Goal: Check status: Check status

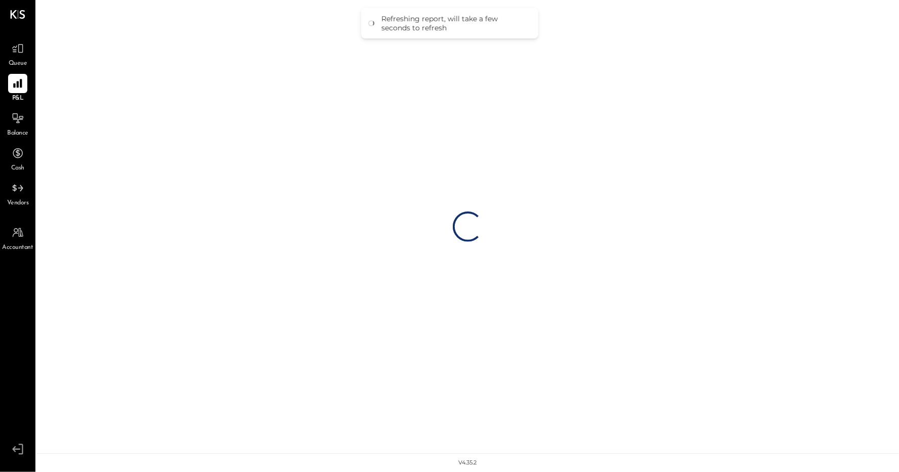
click at [28, 124] on div "Balance" at bounding box center [17, 123] width 21 height 29
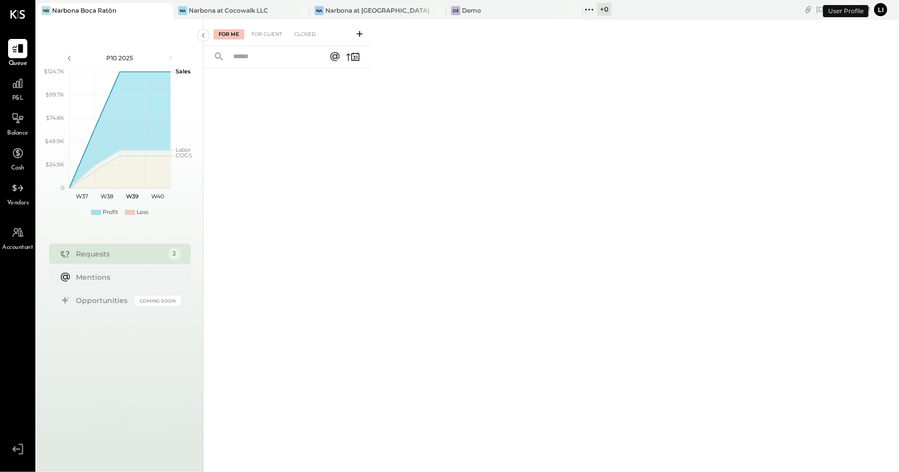
click at [21, 72] on li "Queue P&L Balance Cash Vendors" at bounding box center [18, 123] width 34 height 169
click at [21, 81] on icon at bounding box center [17, 83] width 13 height 13
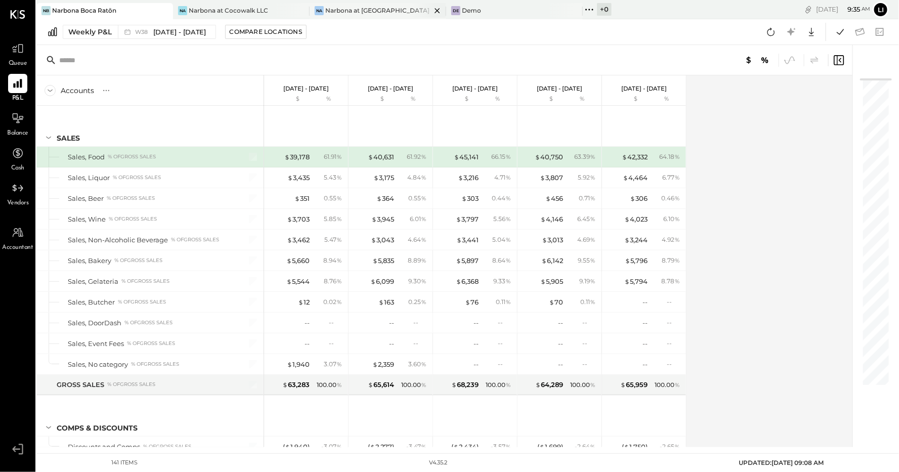
click at [337, 12] on div "Narbona at [GEOGRAPHIC_DATA] LLC" at bounding box center [378, 10] width 106 height 9
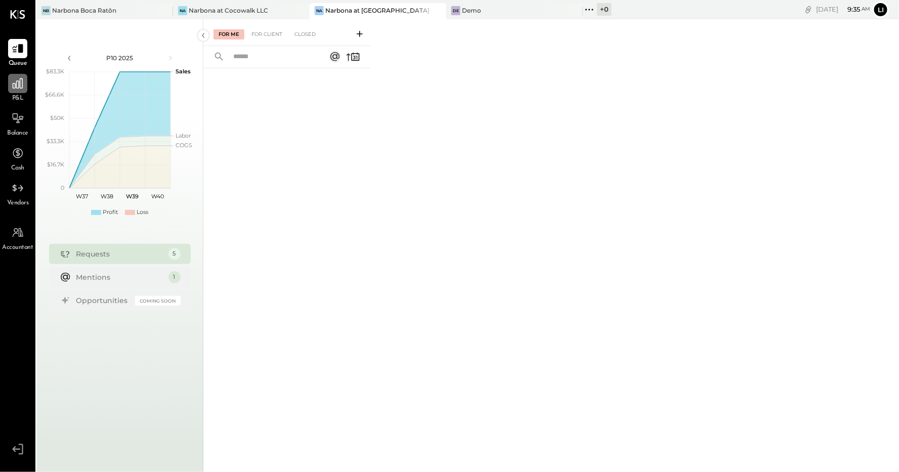
click at [16, 91] on div at bounding box center [17, 83] width 19 height 19
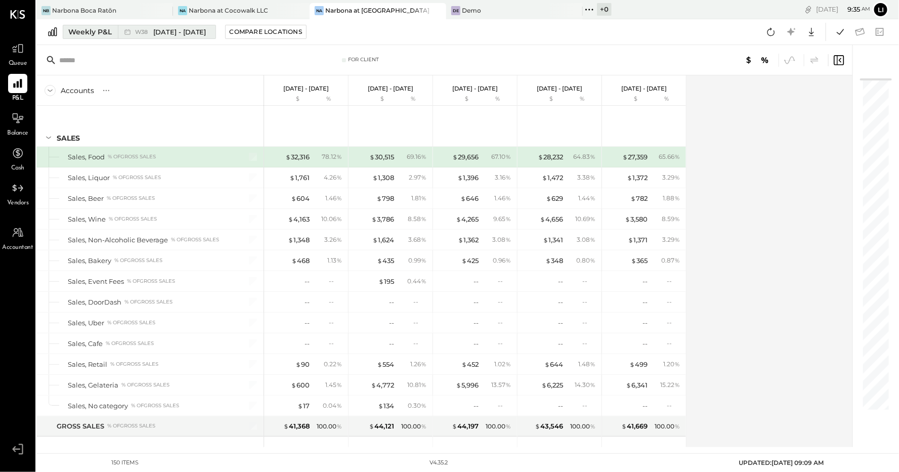
click at [141, 33] on span "W38" at bounding box center [143, 32] width 16 height 6
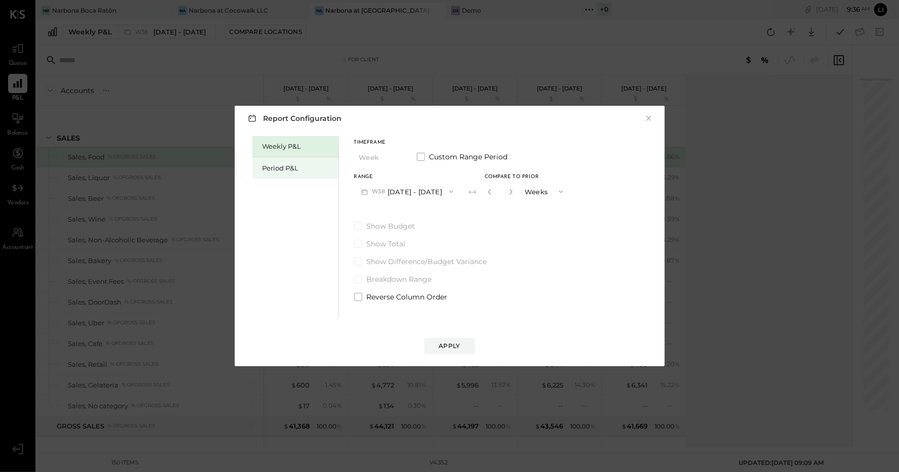
click at [314, 167] on div "Period P&L" at bounding box center [298, 168] width 71 height 10
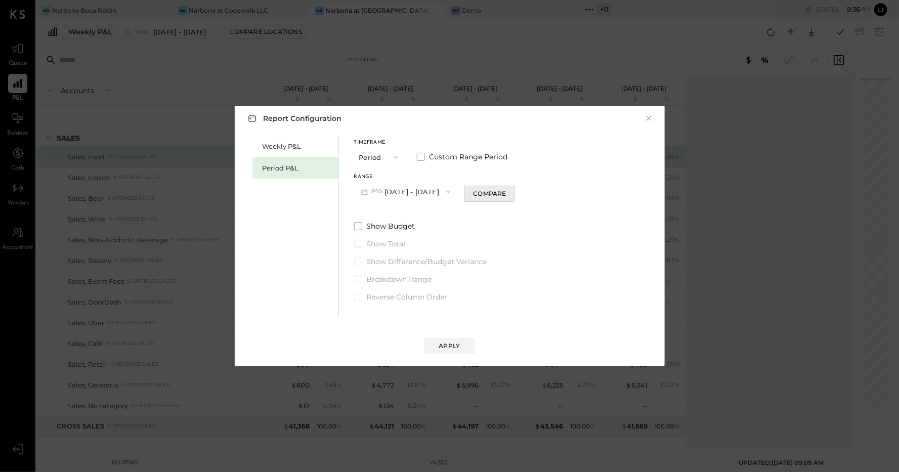
click at [498, 194] on div "Compare" at bounding box center [489, 193] width 33 height 9
click at [511, 192] on icon "button" at bounding box center [508, 192] width 6 height 6
type input "*"
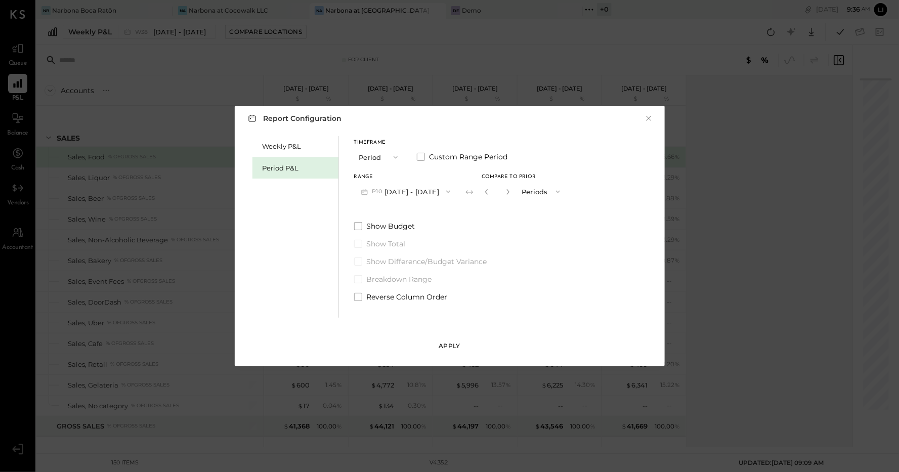
click at [458, 344] on div "Apply" at bounding box center [449, 346] width 21 height 9
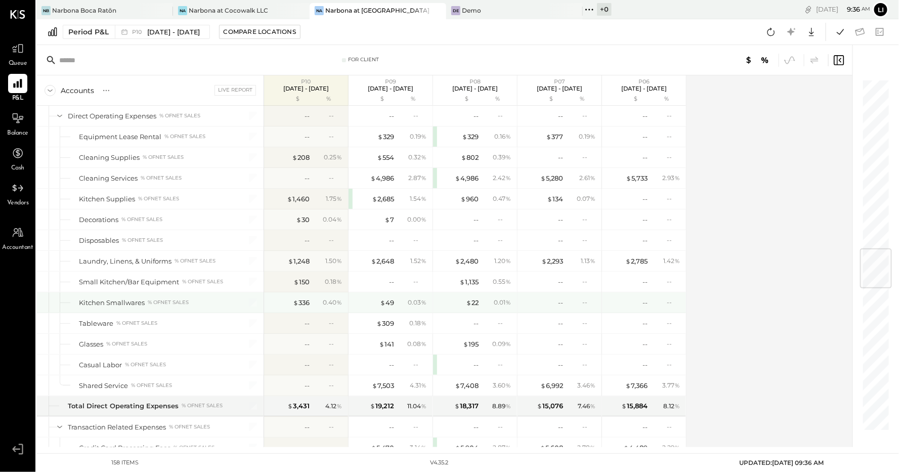
scroll to position [1448, 0]
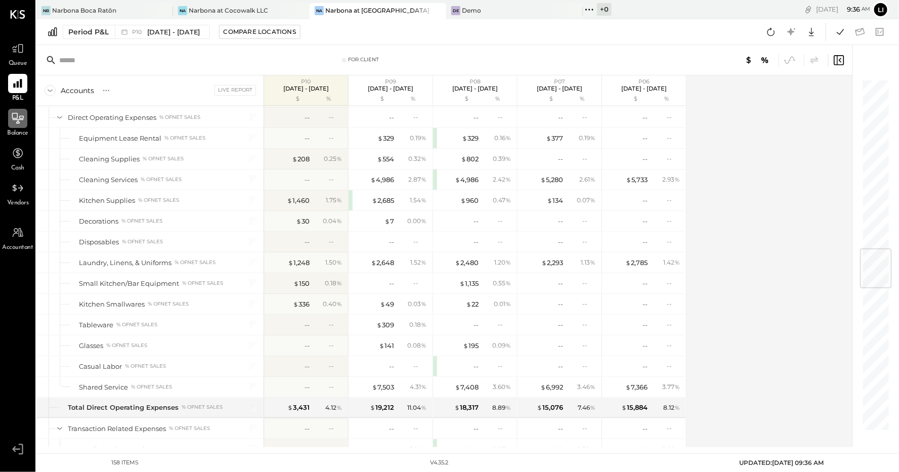
click at [16, 127] on div at bounding box center [17, 118] width 19 height 19
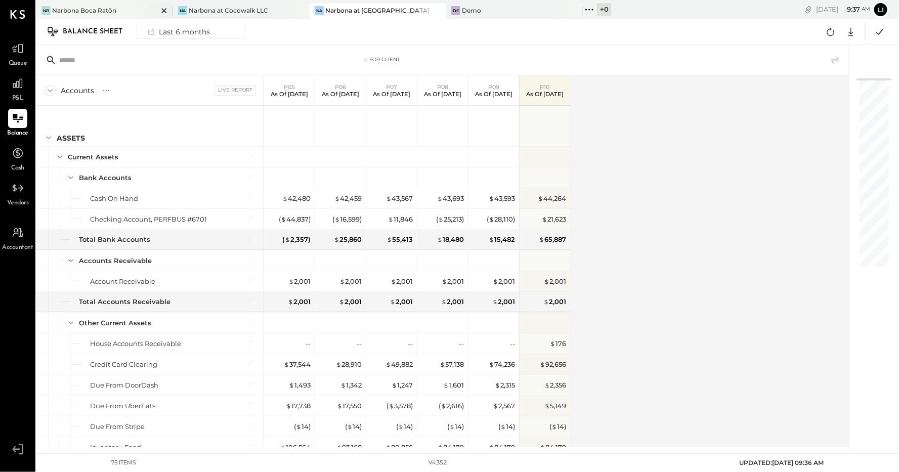
click at [109, 6] on div "Narbona Boca Ratōn" at bounding box center [84, 10] width 64 height 9
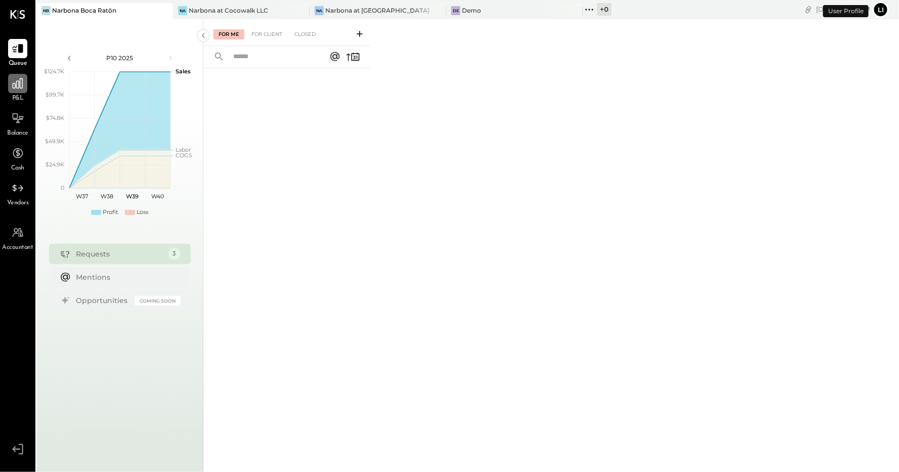
click at [25, 91] on div at bounding box center [17, 83] width 19 height 19
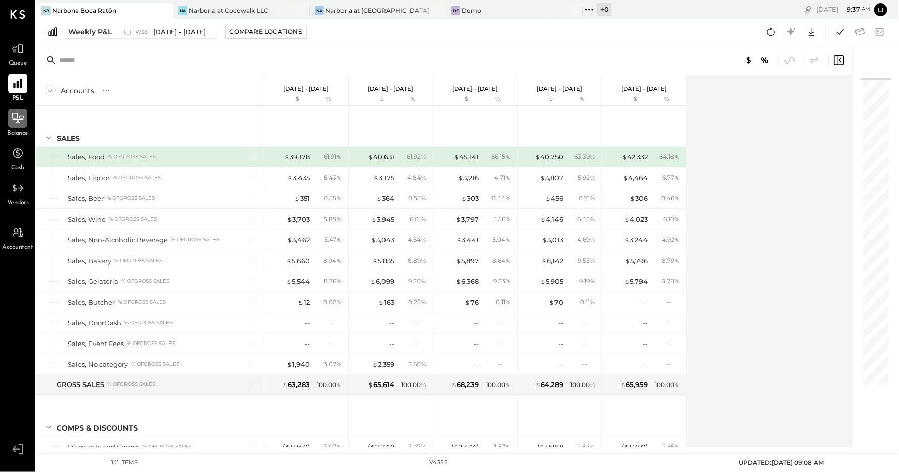
click at [17, 121] on icon at bounding box center [18, 118] width 12 height 11
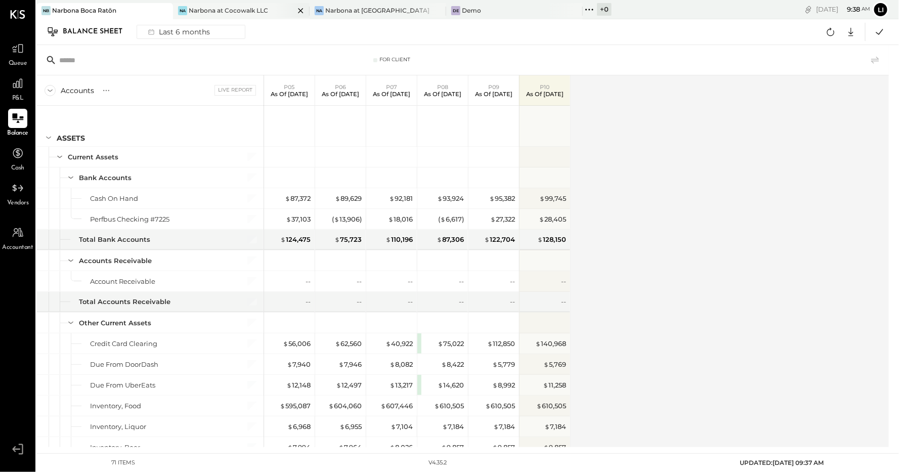
click at [216, 13] on div "Narbona at Cocowalk LLC" at bounding box center [228, 10] width 79 height 9
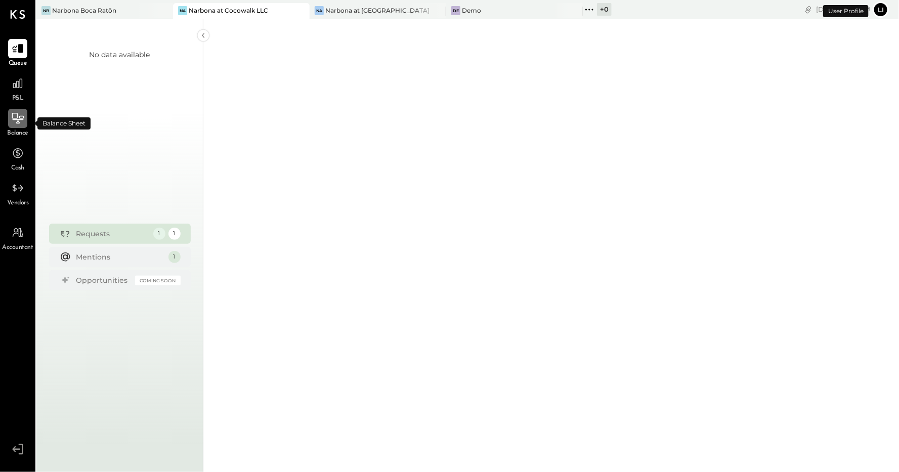
click at [21, 125] on div at bounding box center [17, 118] width 19 height 19
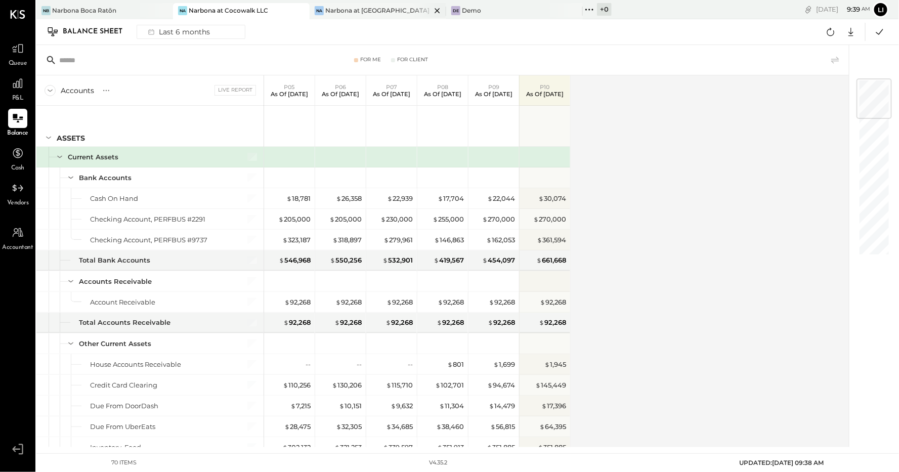
click at [371, 9] on div "Narbona at [GEOGRAPHIC_DATA] LLC" at bounding box center [378, 10] width 106 height 9
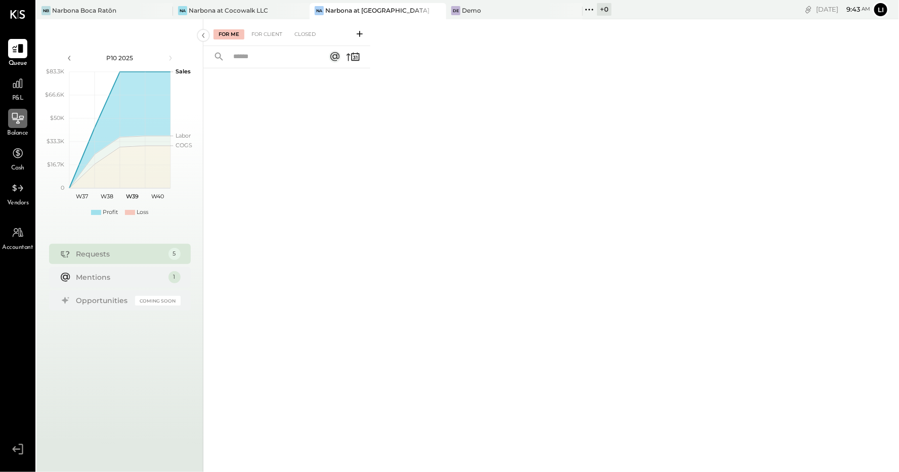
click at [19, 126] on div at bounding box center [17, 118] width 19 height 19
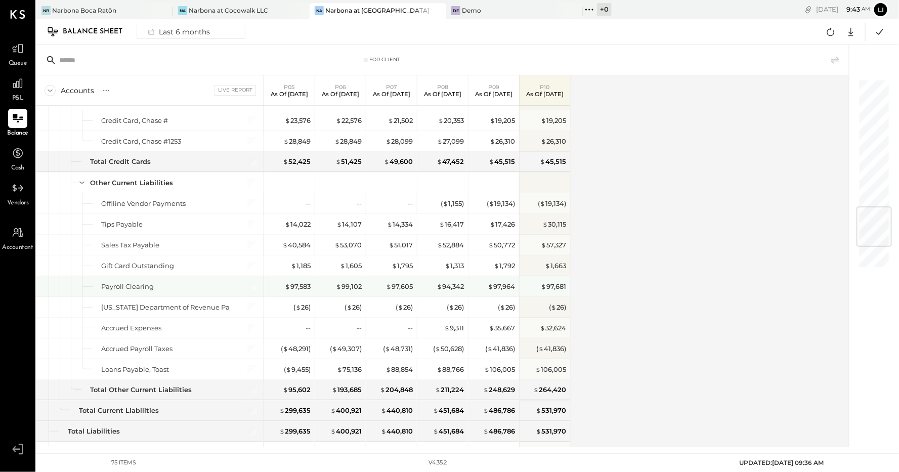
scroll to position [1079, 0]
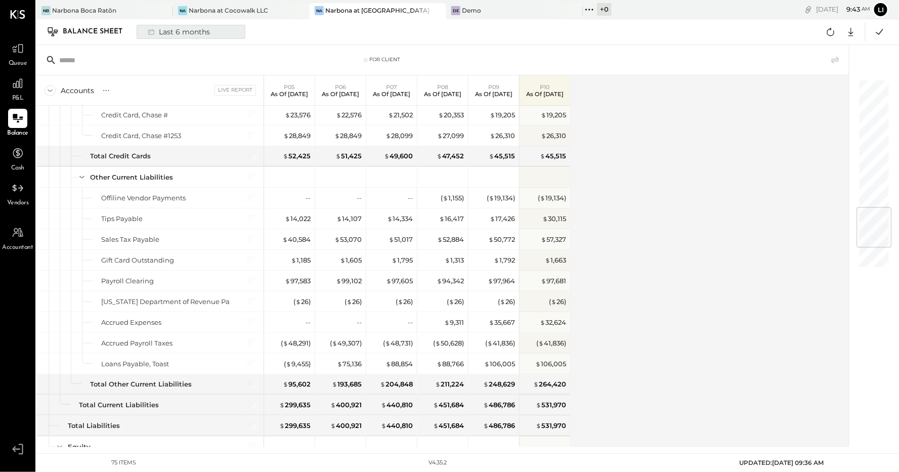
click at [179, 37] on div "Last 6 months" at bounding box center [178, 31] width 72 height 13
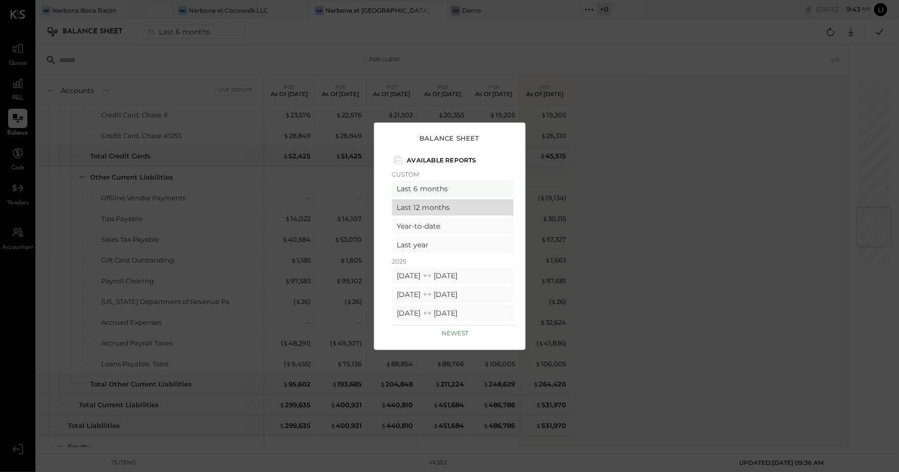
click at [424, 201] on div "Last 12 months" at bounding box center [452, 207] width 121 height 16
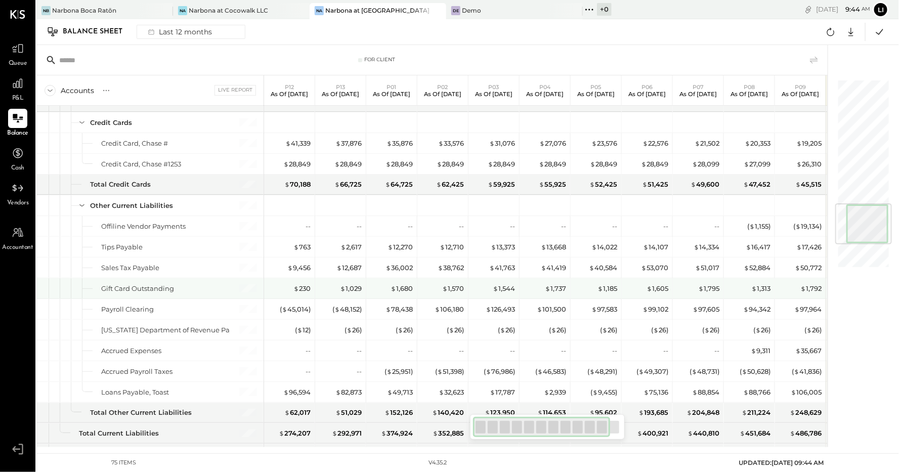
scroll to position [1049, 0]
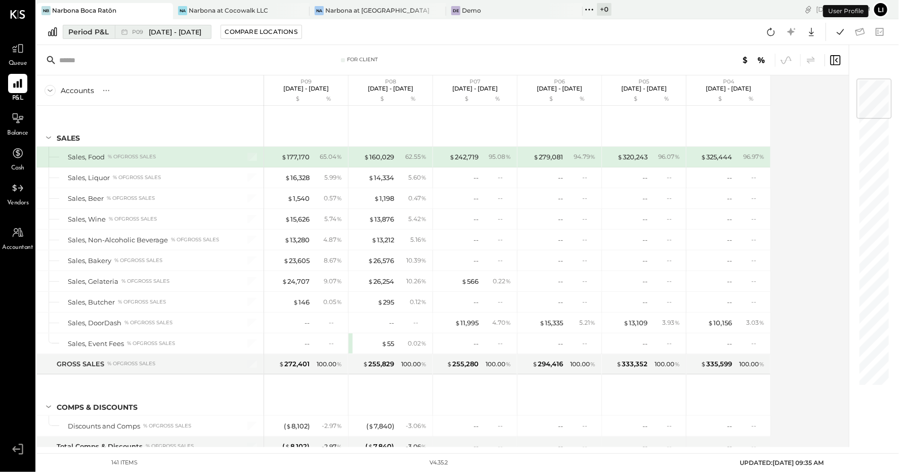
click at [104, 34] on div "Period P&L" at bounding box center [88, 32] width 40 height 10
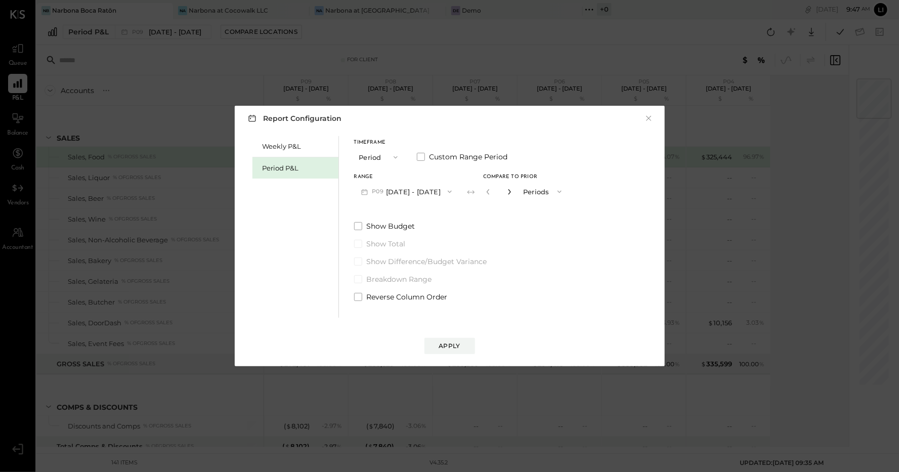
click at [513, 194] on icon "button" at bounding box center [509, 192] width 6 height 6
type input "*"
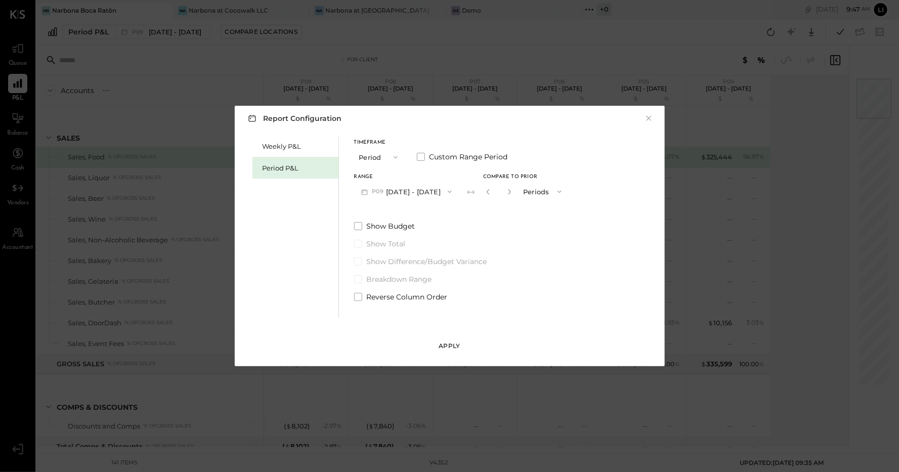
click at [446, 350] on button "Apply" at bounding box center [449, 346] width 51 height 16
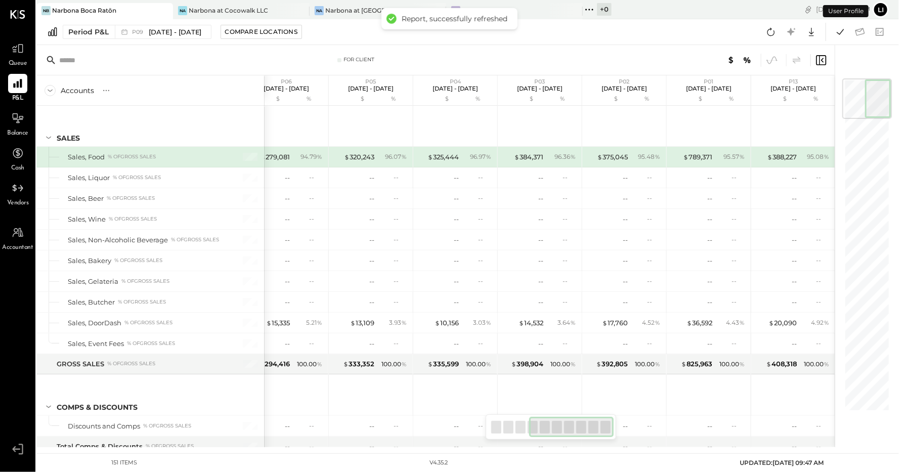
scroll to position [0, 275]
click at [798, 60] on icon at bounding box center [797, 60] width 12 height 12
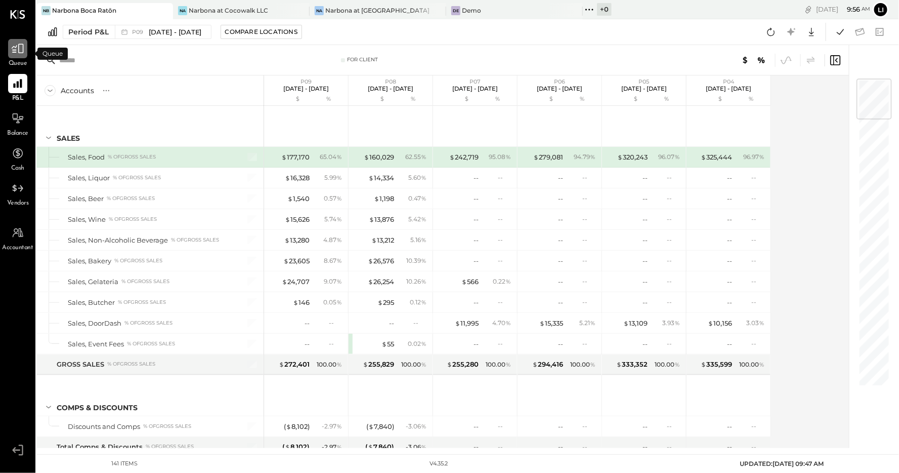
click at [22, 48] on icon at bounding box center [17, 48] width 13 height 13
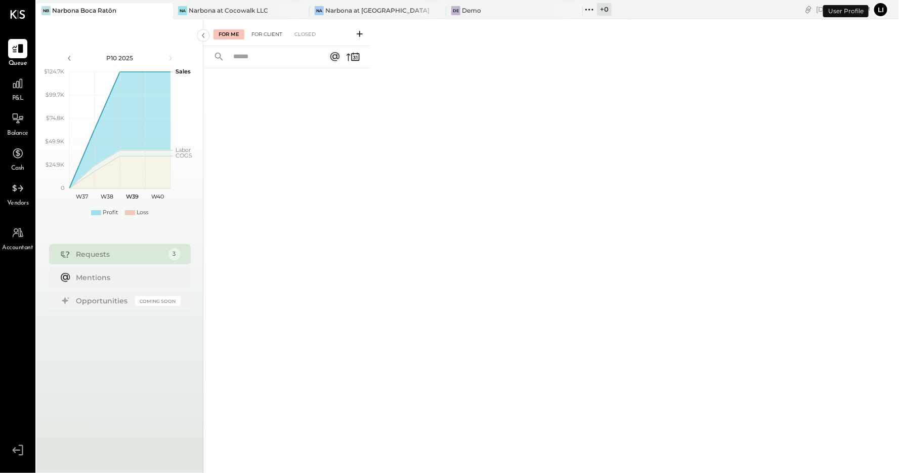
click at [270, 30] on div "For Client" at bounding box center [266, 34] width 41 height 10
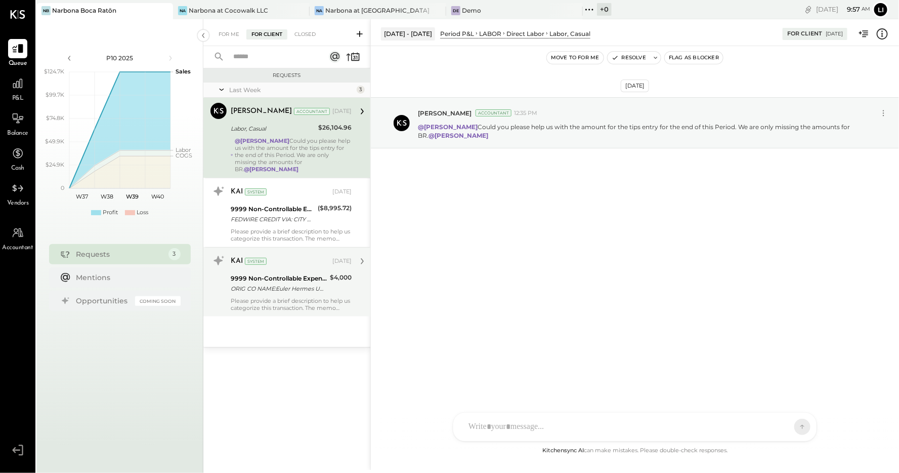
click at [298, 283] on div "ORIG CO NAME:Euler Hermes UMA ORIG ID:XXXXXX1064 DESC DATE: CO ENTRY DESCR:Eule…" at bounding box center [279, 288] width 96 height 10
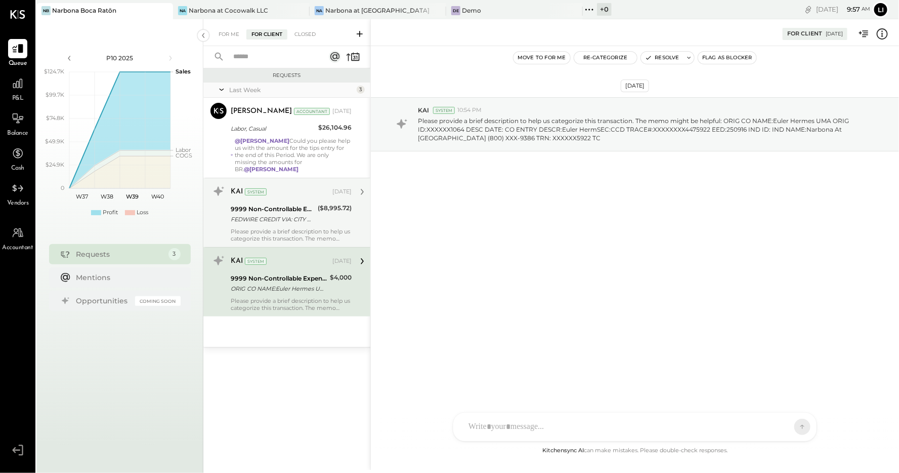
click at [285, 219] on div "KAI System Sep 18, 2025 9999 Non-Controllable Expenses:Other Income and Expense…" at bounding box center [291, 212] width 121 height 59
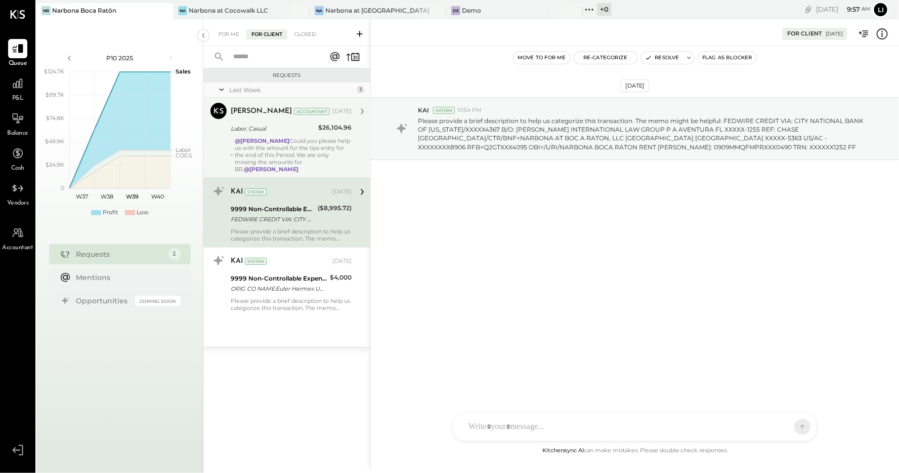
click at [278, 146] on div "@Heidy Balart Could you please help us with the amount for the tips entry for t…" at bounding box center [293, 154] width 116 height 35
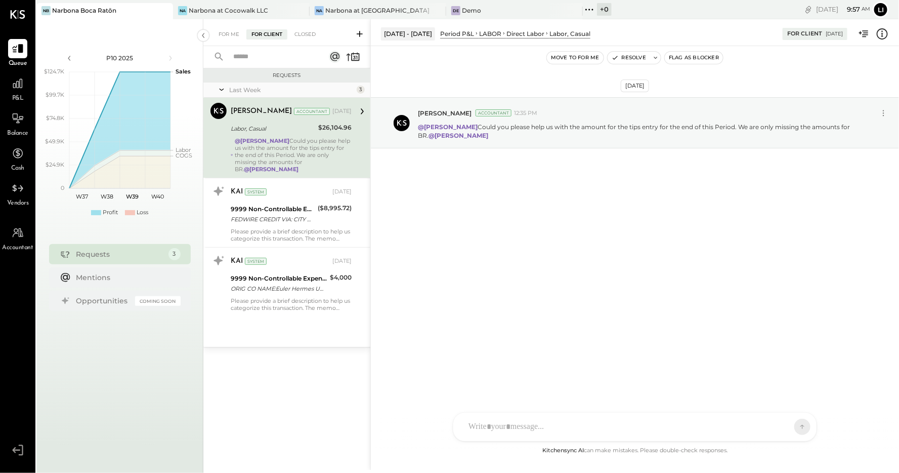
click at [435, 220] on div "Sep 17th, 2025 Lilia Martinez Nogueda Accountant 12:35 PM @Heidy Balart Could y…" at bounding box center [635, 147] width 528 height 153
